Goal: Information Seeking & Learning: Compare options

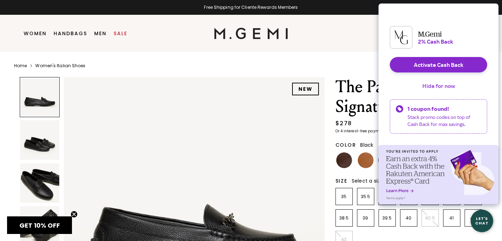
click at [439, 91] on button "Hide for now" at bounding box center [438, 86] width 44 height 16
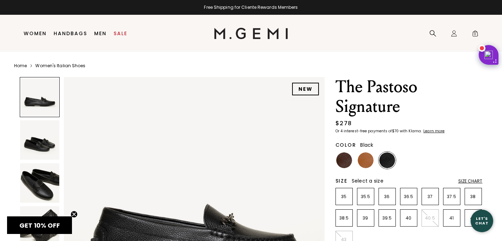
click at [51, 141] on img at bounding box center [39, 140] width 39 height 39
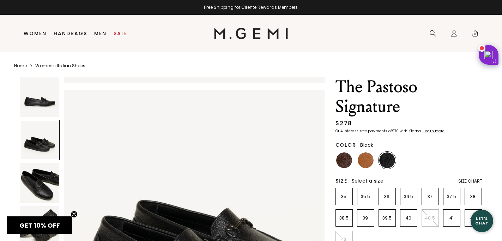
scroll to position [262, 0]
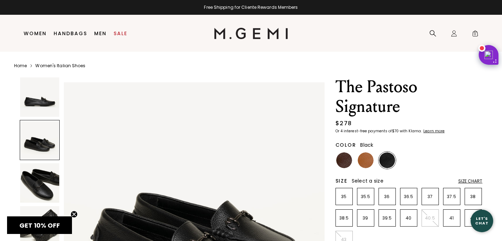
click at [52, 181] on img at bounding box center [39, 183] width 39 height 39
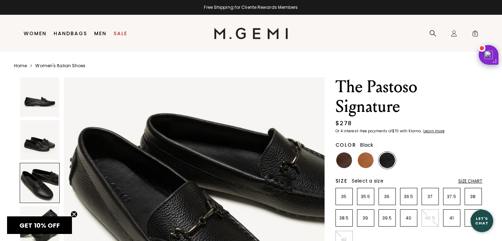
scroll to position [567, 0]
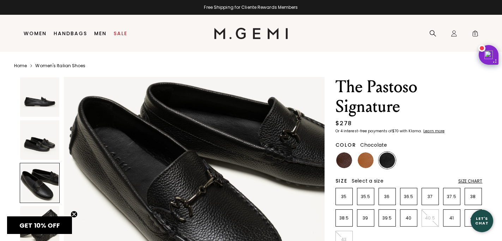
click at [339, 162] on img at bounding box center [344, 161] width 16 height 16
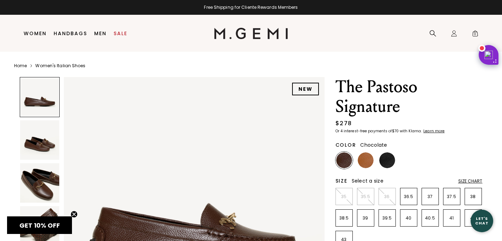
click at [39, 148] on img at bounding box center [39, 140] width 39 height 39
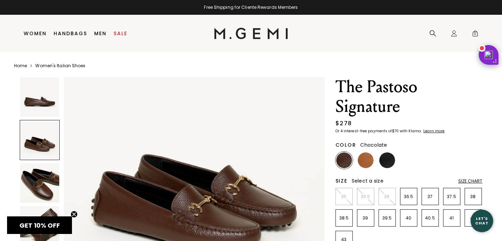
scroll to position [304, 0]
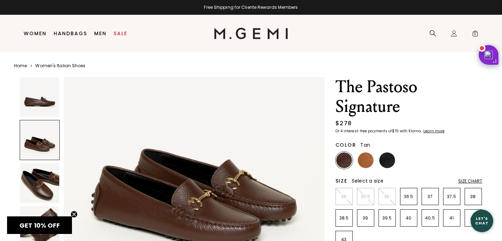
click at [368, 159] on img at bounding box center [365, 161] width 16 height 16
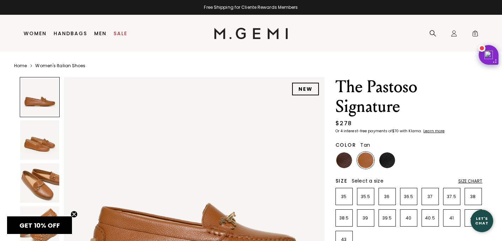
scroll to position [60, 0]
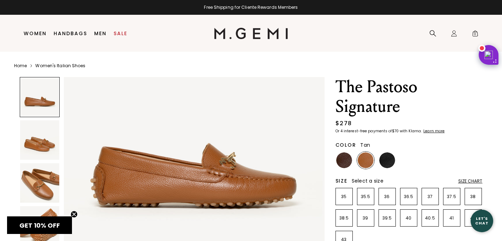
click at [46, 184] on img at bounding box center [39, 183] width 39 height 39
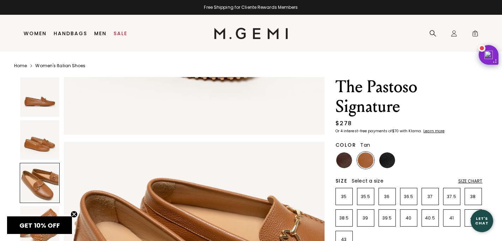
scroll to position [524, 0]
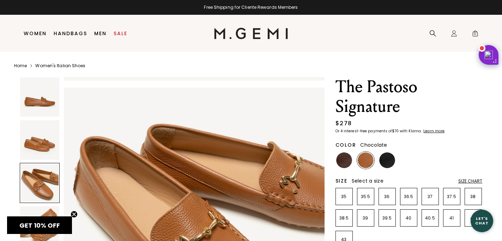
click at [343, 165] on img at bounding box center [344, 161] width 16 height 16
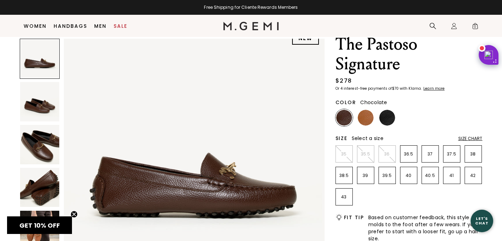
scroll to position [48, 0]
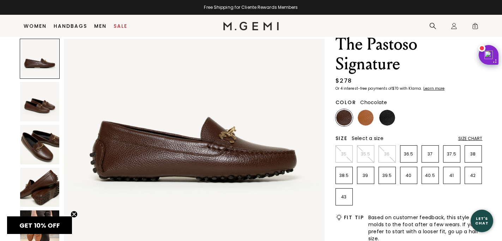
click at [54, 139] on img at bounding box center [39, 144] width 39 height 39
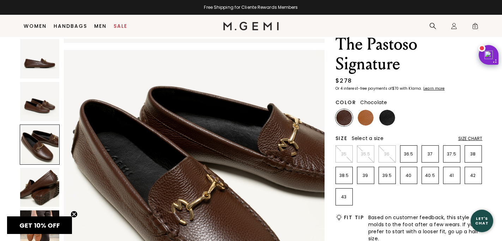
scroll to position [524, 0]
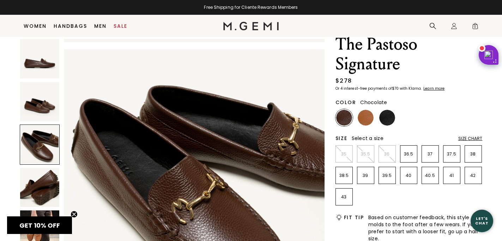
click at [50, 180] on img at bounding box center [39, 187] width 39 height 39
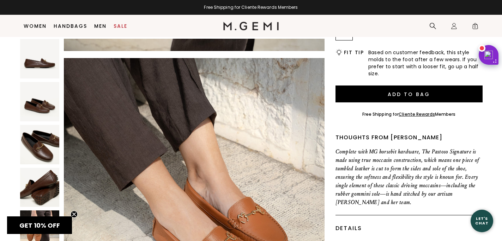
scroll to position [90, 0]
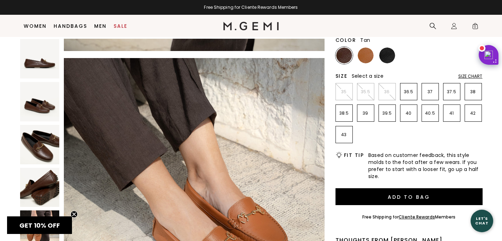
click at [362, 59] on img at bounding box center [365, 56] width 16 height 16
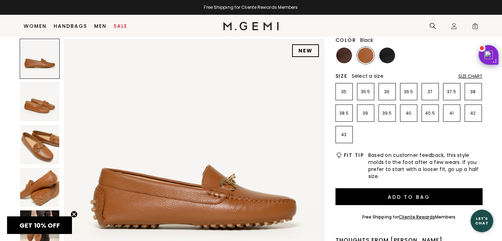
click at [390, 53] on img at bounding box center [387, 56] width 16 height 16
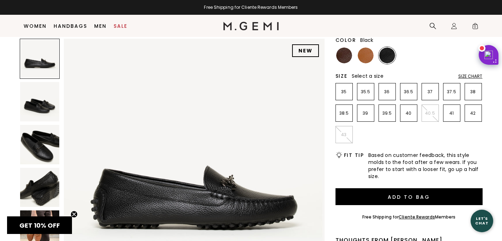
click at [346, 65] on div "The Pastoso Signature $278 Or 4 interest-free payments of $70 with Klarna Learn…" at bounding box center [408, 207] width 147 height 470
click at [341, 61] on img at bounding box center [344, 56] width 16 height 16
